Goal: Task Accomplishment & Management: Complete application form

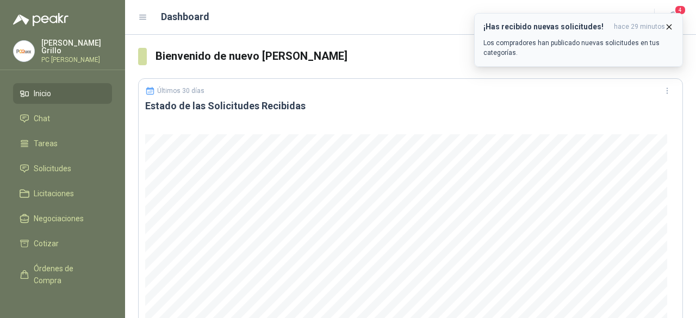
click at [672, 24] on icon "button" at bounding box center [668, 26] width 9 height 9
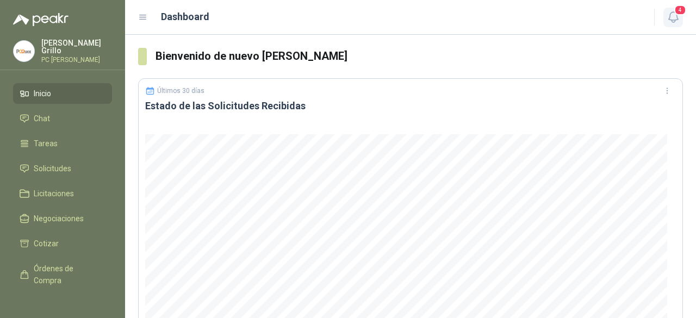
click at [671, 18] on icon "button" at bounding box center [674, 17] width 14 height 14
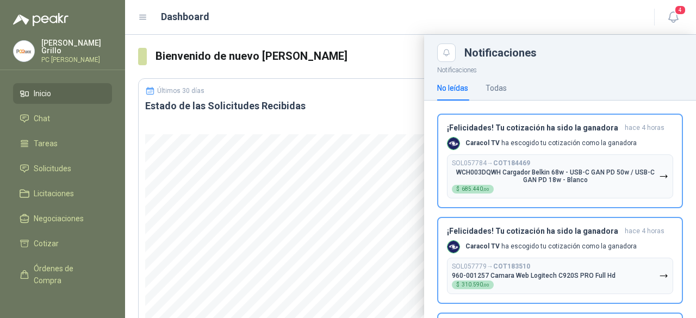
click at [51, 95] on span "Inicio" at bounding box center [42, 94] width 17 height 12
click at [52, 163] on span "Solicitudes" at bounding box center [53, 169] width 38 height 12
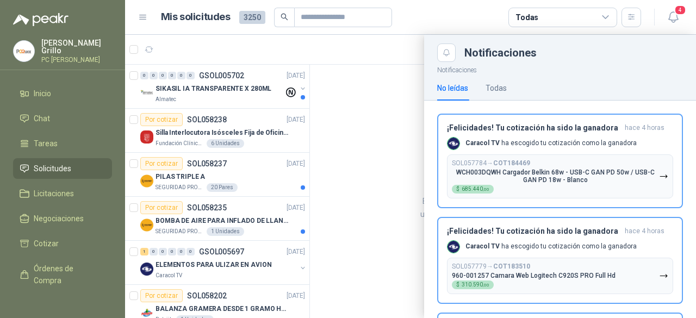
click at [166, 124] on div at bounding box center [410, 176] width 571 height 283
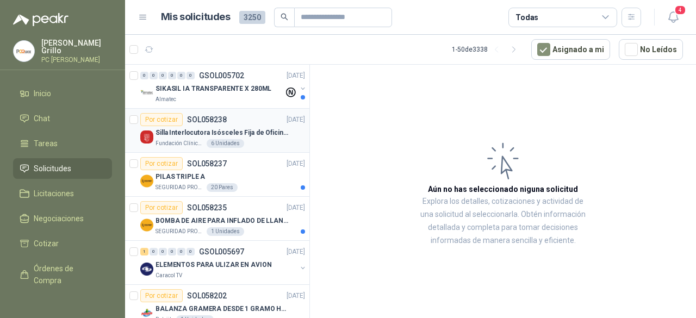
click at [167, 121] on div "Por cotizar" at bounding box center [161, 119] width 42 height 13
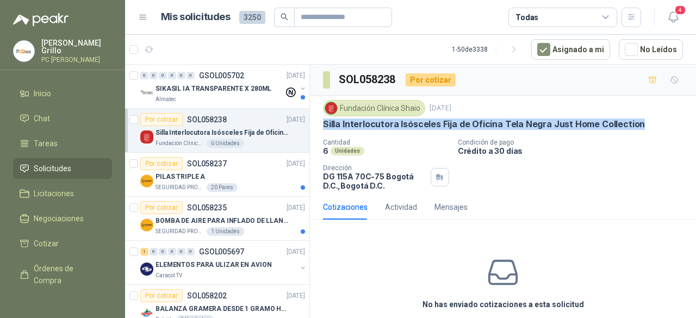
drag, startPoint x: 325, startPoint y: 122, endPoint x: 635, endPoint y: 119, distance: 310.4
click at [635, 119] on div "Silla Interlocutora Isósceles Fija de Oficina Tela Negra Just Home Collection" at bounding box center [503, 124] width 360 height 11
click at [229, 89] on p "SIKASIL IA TRANSPARENTE X 280ML" at bounding box center [213, 89] width 116 height 10
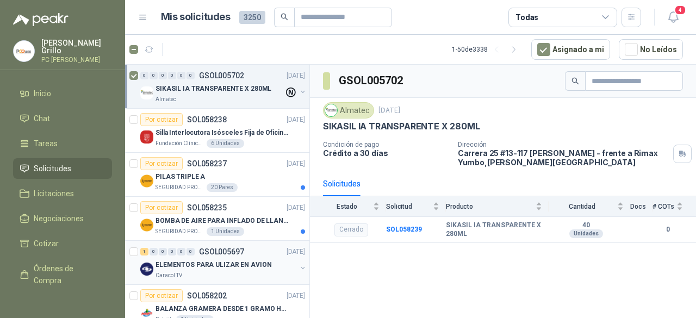
click at [224, 271] on div "Caracol TV" at bounding box center [225, 275] width 141 height 9
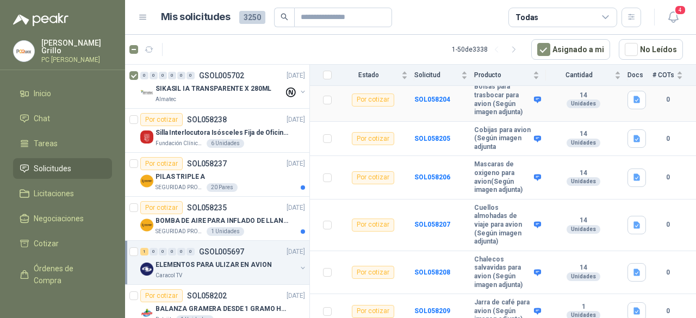
scroll to position [144, 0]
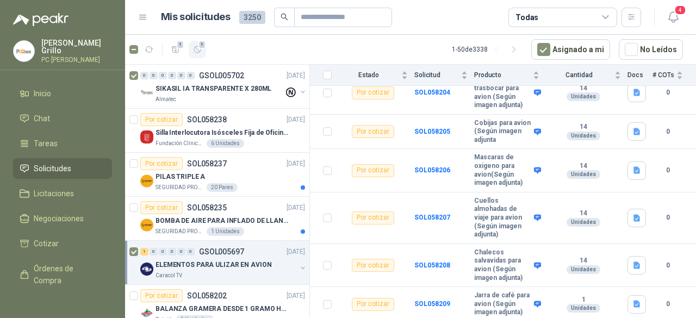
click at [199, 52] on icon "button" at bounding box center [197, 49] width 7 height 7
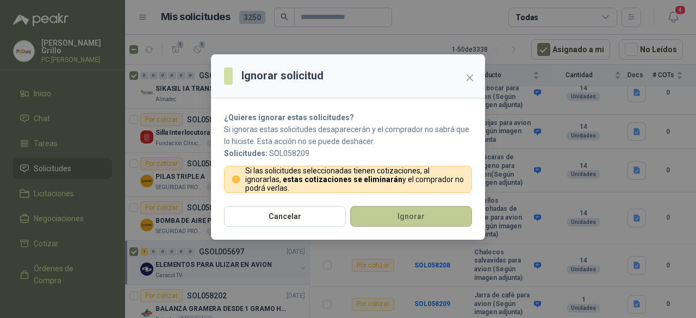
click at [432, 215] on button "Ignorar" at bounding box center [411, 216] width 122 height 21
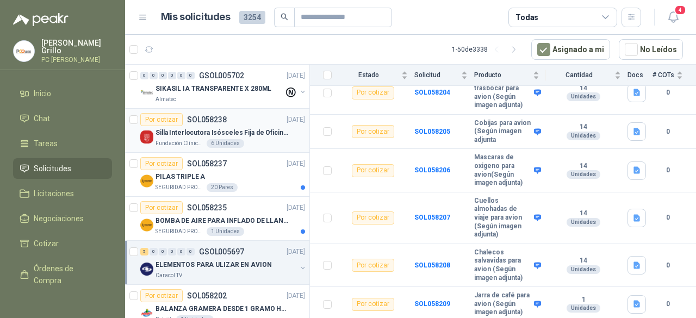
click at [183, 132] on p "Silla Interlocutora Isósceles Fija de Oficina Tela Negra Just Home Collection" at bounding box center [222, 133] width 135 height 10
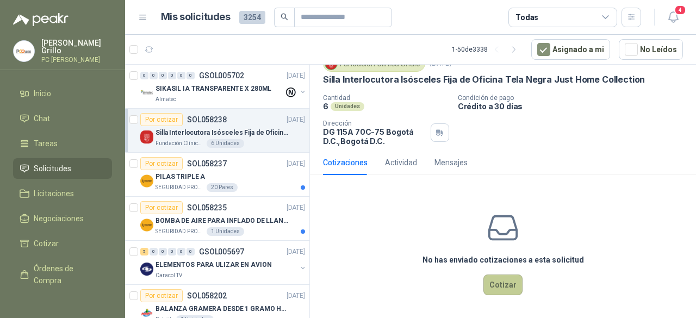
click at [510, 287] on button "Cotizar" at bounding box center [502, 285] width 39 height 21
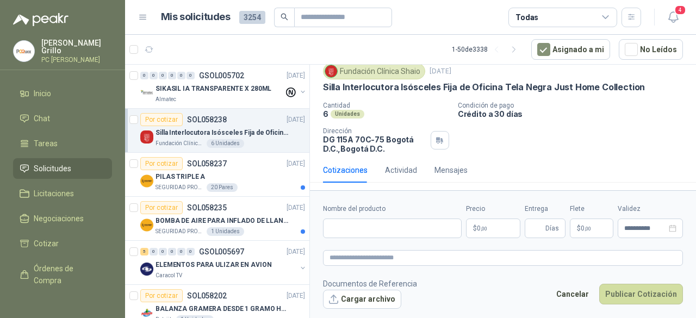
scroll to position [37, 0]
click at [379, 231] on input "Nombre del producto" at bounding box center [392, 229] width 139 height 20
click at [344, 229] on input "Nombre del producto" at bounding box center [392, 229] width 139 height 20
paste input "**********"
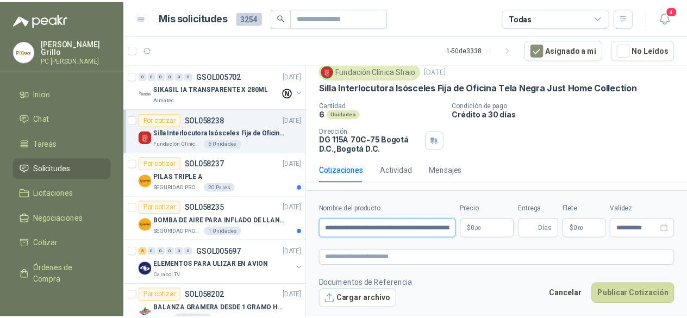
scroll to position [0, 92]
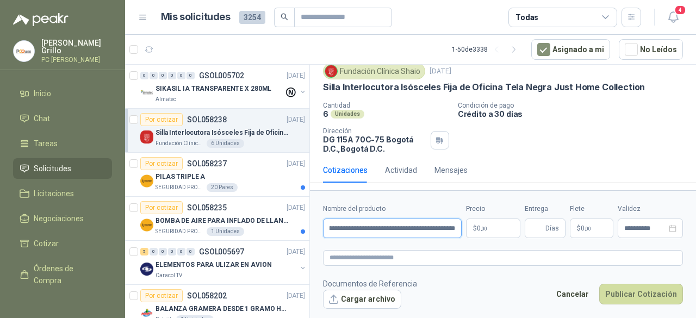
type input "**********"
click at [505, 225] on p "$ 0 ,00" at bounding box center [493, 229] width 54 height 20
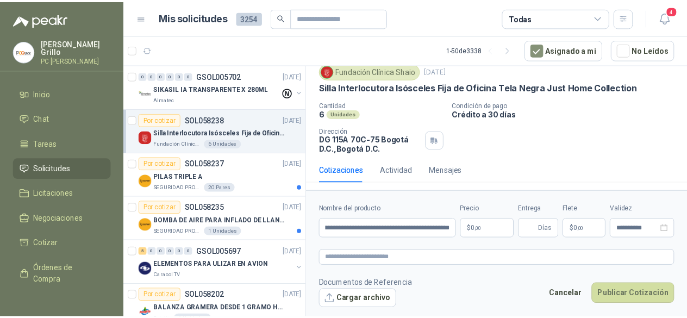
scroll to position [0, 0]
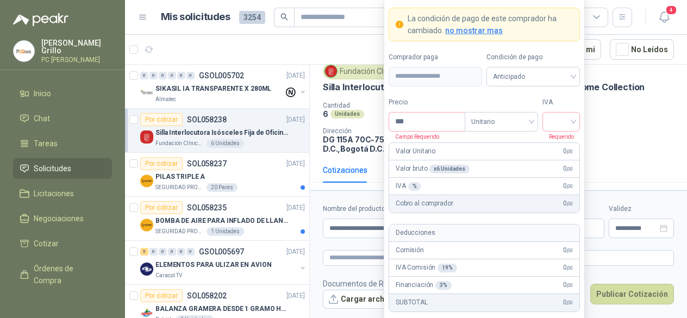
click at [360, 154] on div "Fundación Clínica Shaio [DATE] Silla Interlocutora Isósceles Fija de Oficina Te…" at bounding box center [498, 108] width 377 height 99
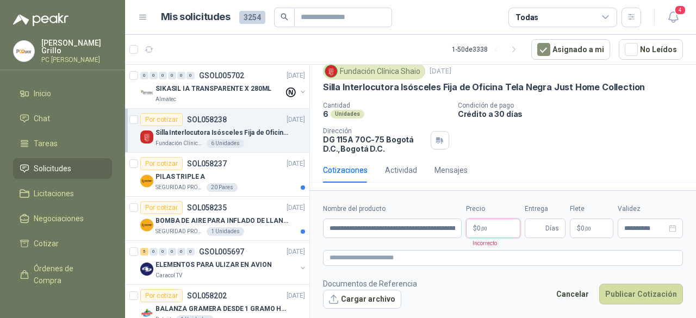
click at [497, 229] on body "[PERSON_NAME] PC QUICK Inicio Chat Tareas Solicitudes Licitaciones Negociacione…" at bounding box center [348, 159] width 696 height 318
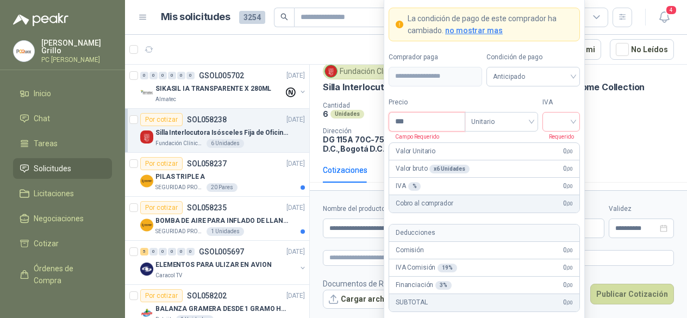
click at [404, 116] on input "***" at bounding box center [427, 122] width 76 height 18
type input "*********"
click at [557, 117] on input "search" at bounding box center [561, 121] width 24 height 16
click at [561, 146] on div "19%" at bounding box center [561, 146] width 20 height 12
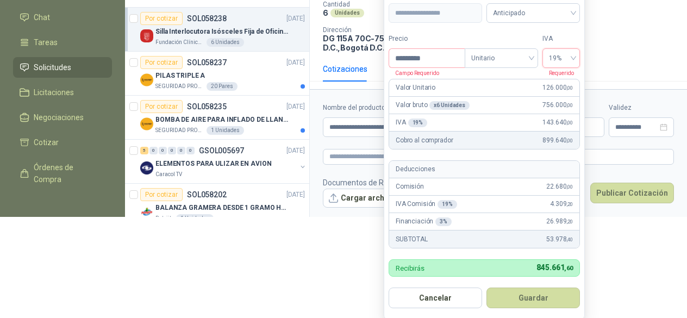
scroll to position [105, 0]
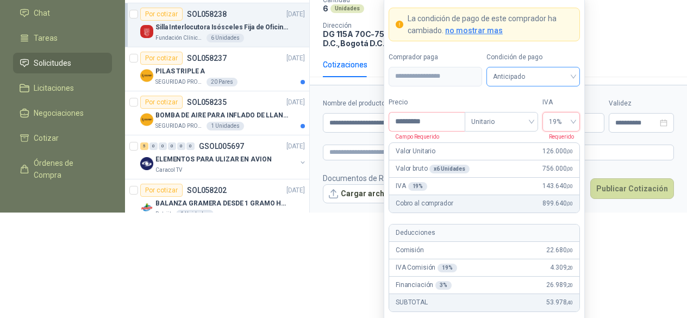
click at [515, 76] on span "Anticipado" at bounding box center [533, 77] width 80 height 16
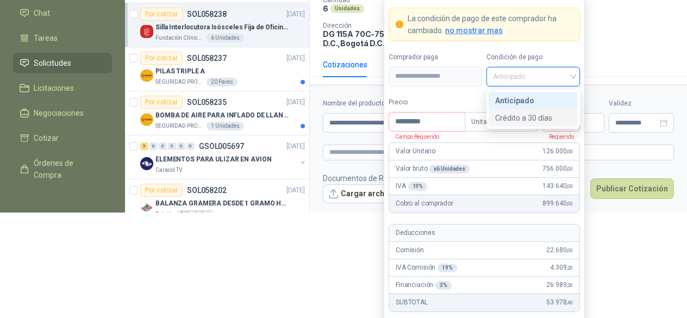
click at [513, 117] on div "Crédito a 30 días" at bounding box center [533, 118] width 76 height 12
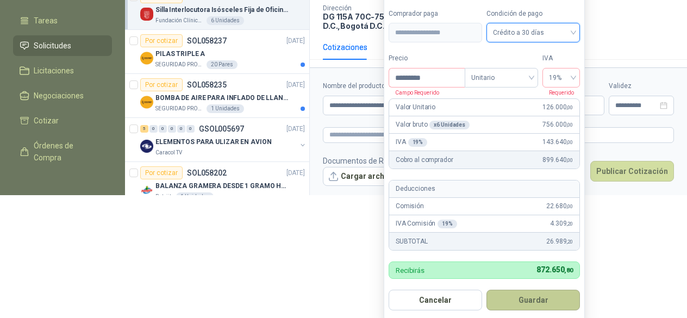
click at [525, 297] on button "Guardar" at bounding box center [534, 300] width 94 height 21
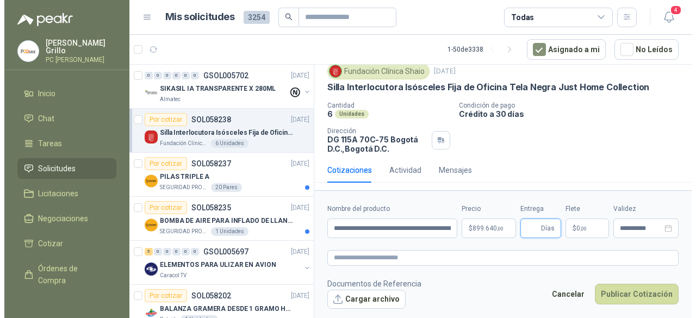
scroll to position [0, 0]
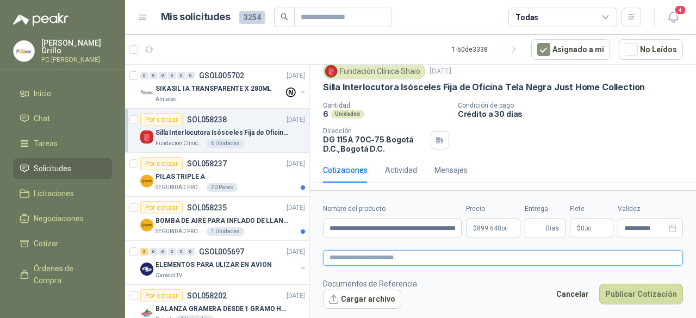
click at [407, 258] on textarea at bounding box center [503, 257] width 360 height 15
paste textarea "**********"
type textarea "**********"
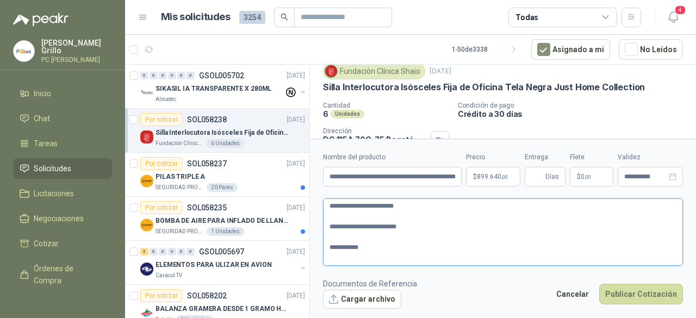
scroll to position [45, 0]
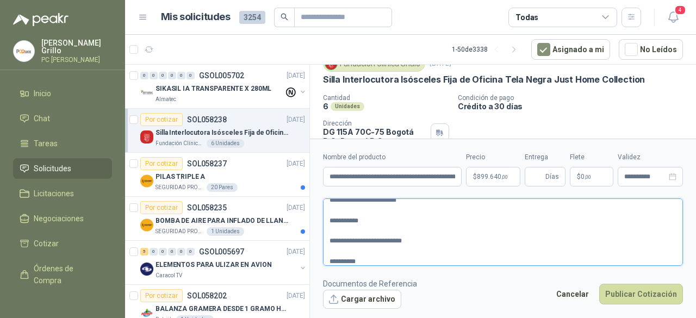
type textarea "**********"
click at [349, 248] on textarea "**********" at bounding box center [503, 231] width 360 height 67
type textarea "**********"
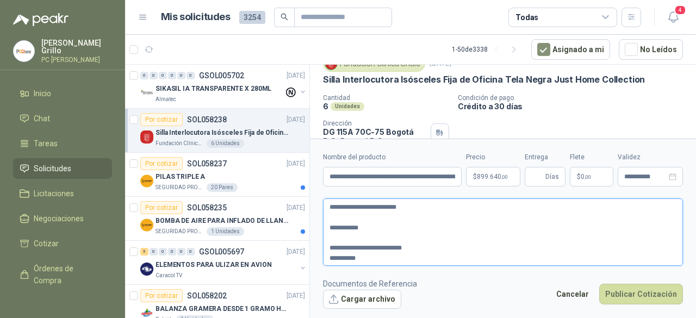
type textarea "**********"
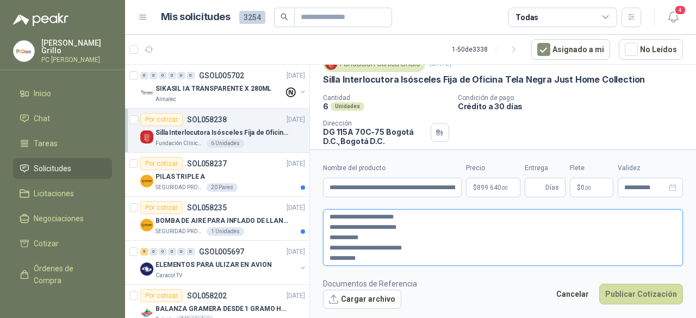
type textarea "**********"
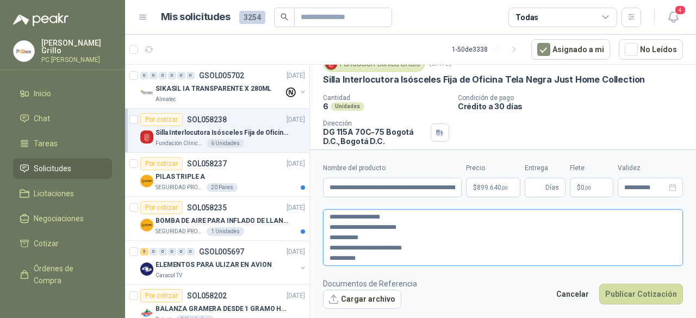
type textarea "**********"
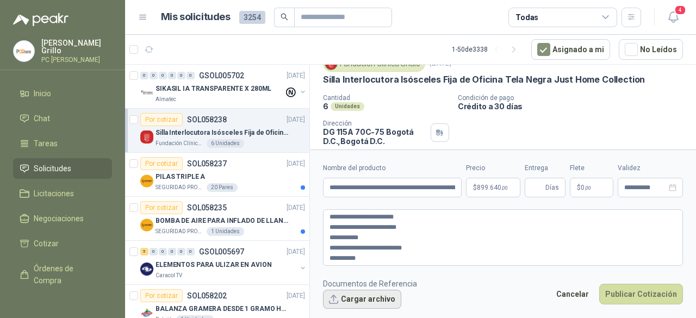
click at [358, 299] on button "Cargar archivo" at bounding box center [362, 300] width 78 height 20
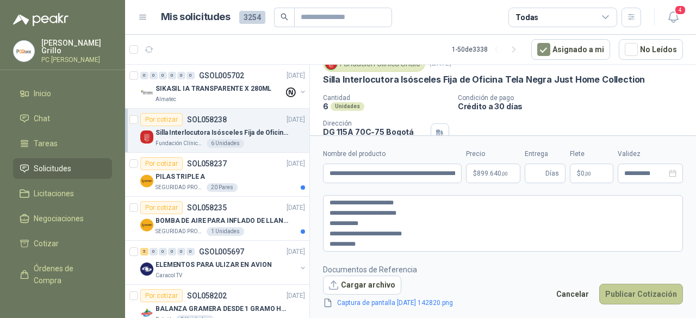
click at [634, 291] on button "Publicar Cotización" at bounding box center [641, 294] width 84 height 21
type input "*"
click at [625, 291] on button "Publicar Cotización" at bounding box center [641, 294] width 84 height 21
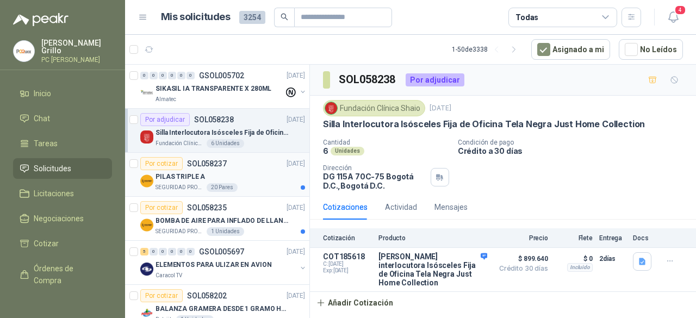
click at [170, 166] on div "Por cotizar" at bounding box center [161, 163] width 42 height 13
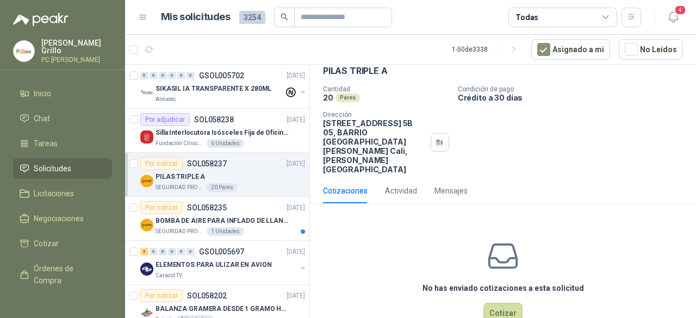
scroll to position [54, 0]
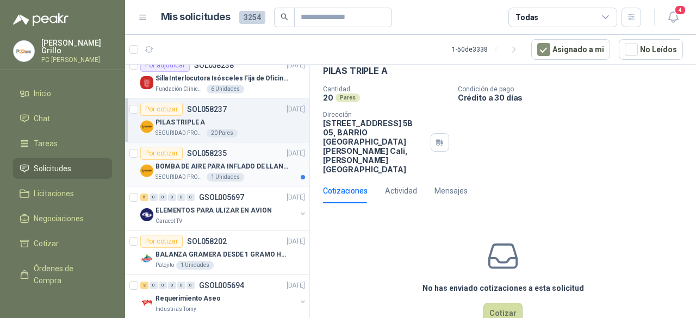
click at [200, 157] on div "Por cotizar SOL058235" at bounding box center [183, 153] width 86 height 13
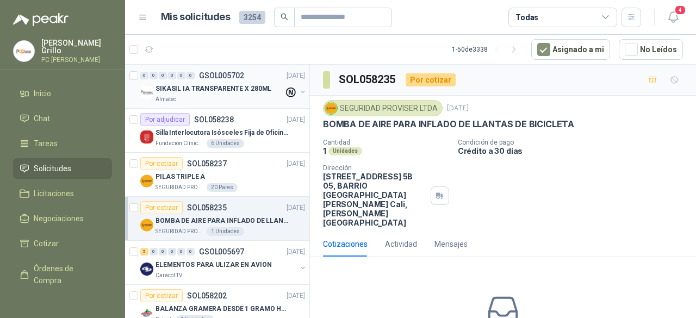
click at [188, 99] on div "Almatec" at bounding box center [219, 99] width 128 height 9
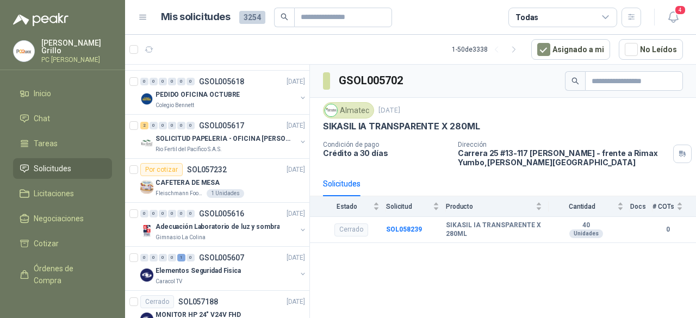
scroll to position [1414, 0]
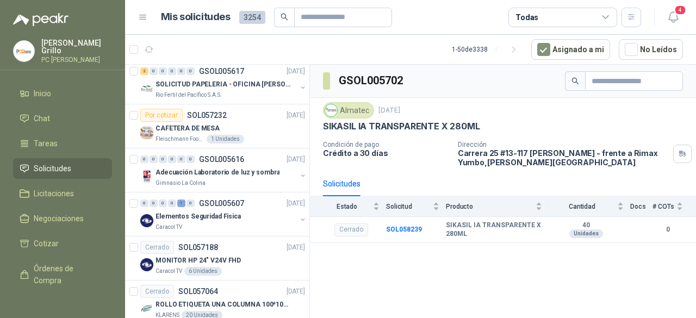
click at [246, 179] on div "Gimnasio La Colina" at bounding box center [225, 183] width 141 height 9
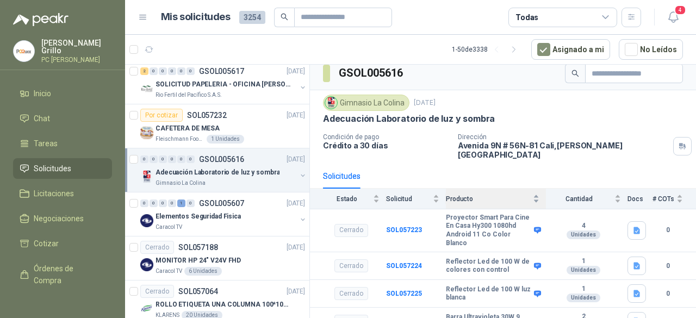
scroll to position [10, 0]
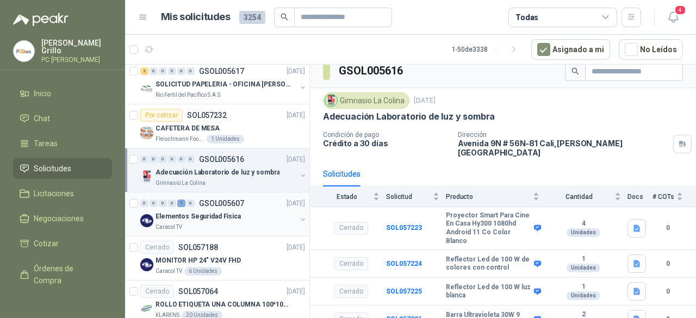
click at [218, 211] on p "Elementos Seguridad Fisica" at bounding box center [197, 216] width 85 height 10
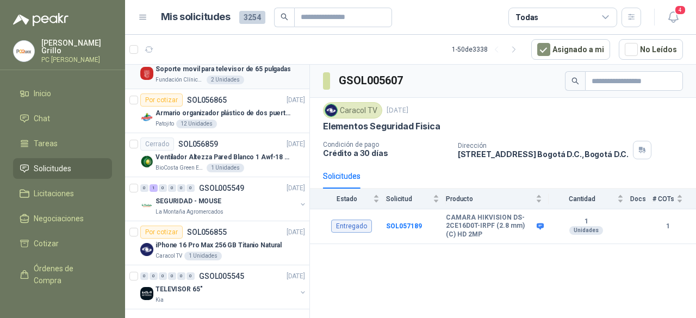
scroll to position [1959, 0]
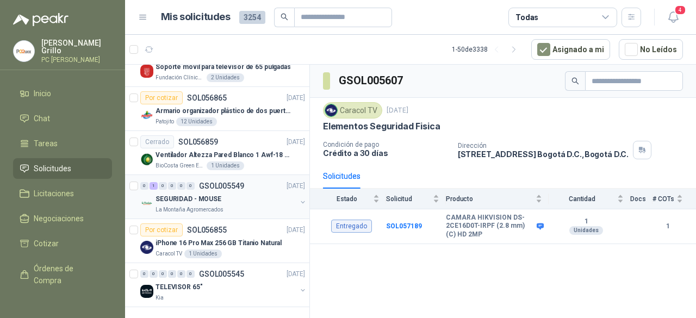
click at [213, 206] on p "La Montaña Agromercados" at bounding box center [189, 210] width 68 height 9
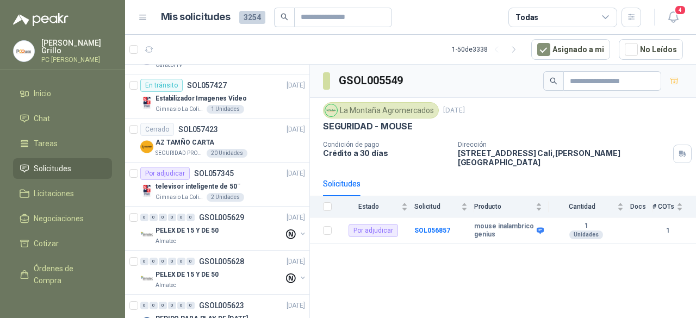
scroll to position [926, 0]
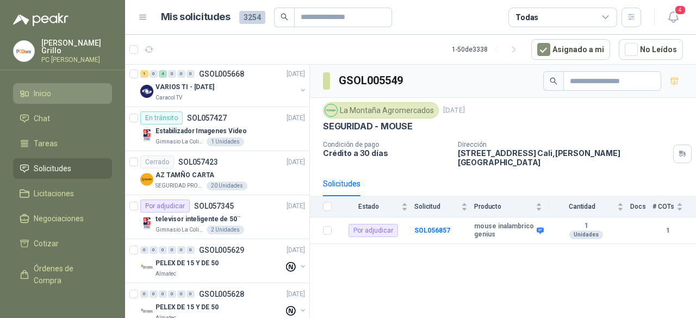
click at [58, 90] on li "Inicio" at bounding box center [63, 94] width 86 height 12
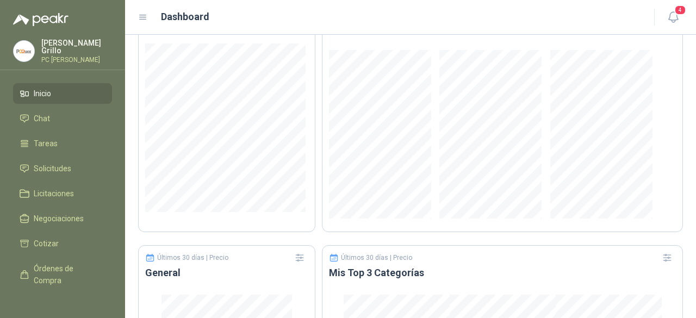
scroll to position [735, 0]
